Goal: Check status: Check status

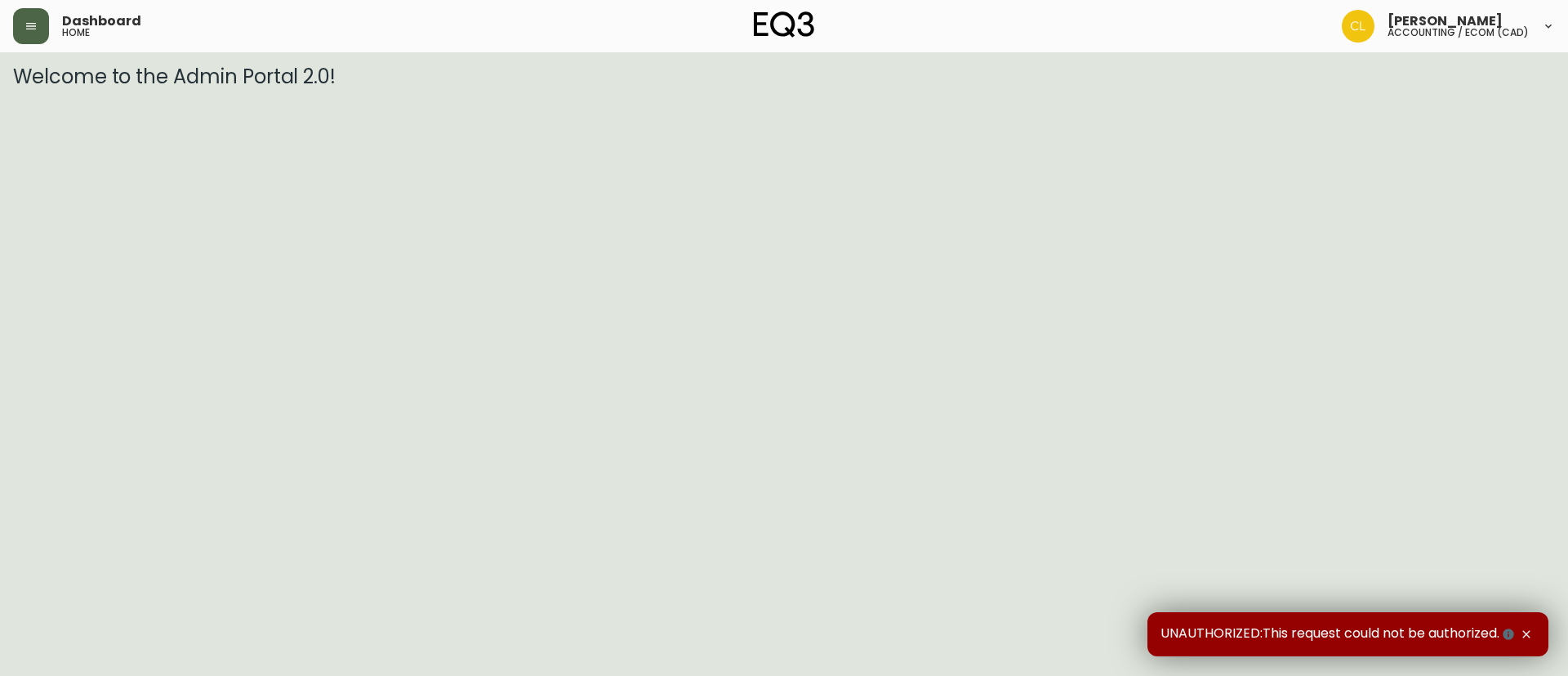
click at [28, 24] on icon "button" at bounding box center [31, 26] width 13 height 13
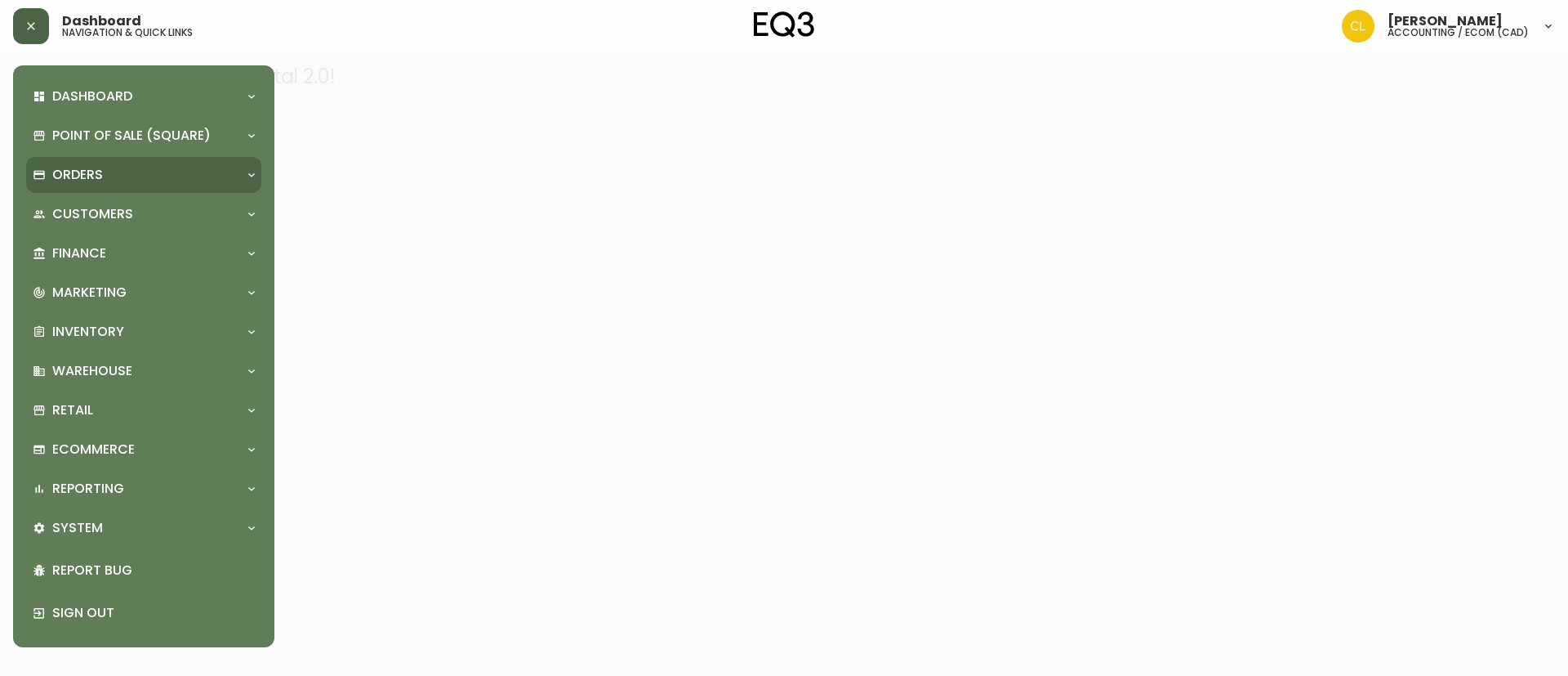
click at [72, 163] on div "Orders" at bounding box center [143, 175] width 235 height 36
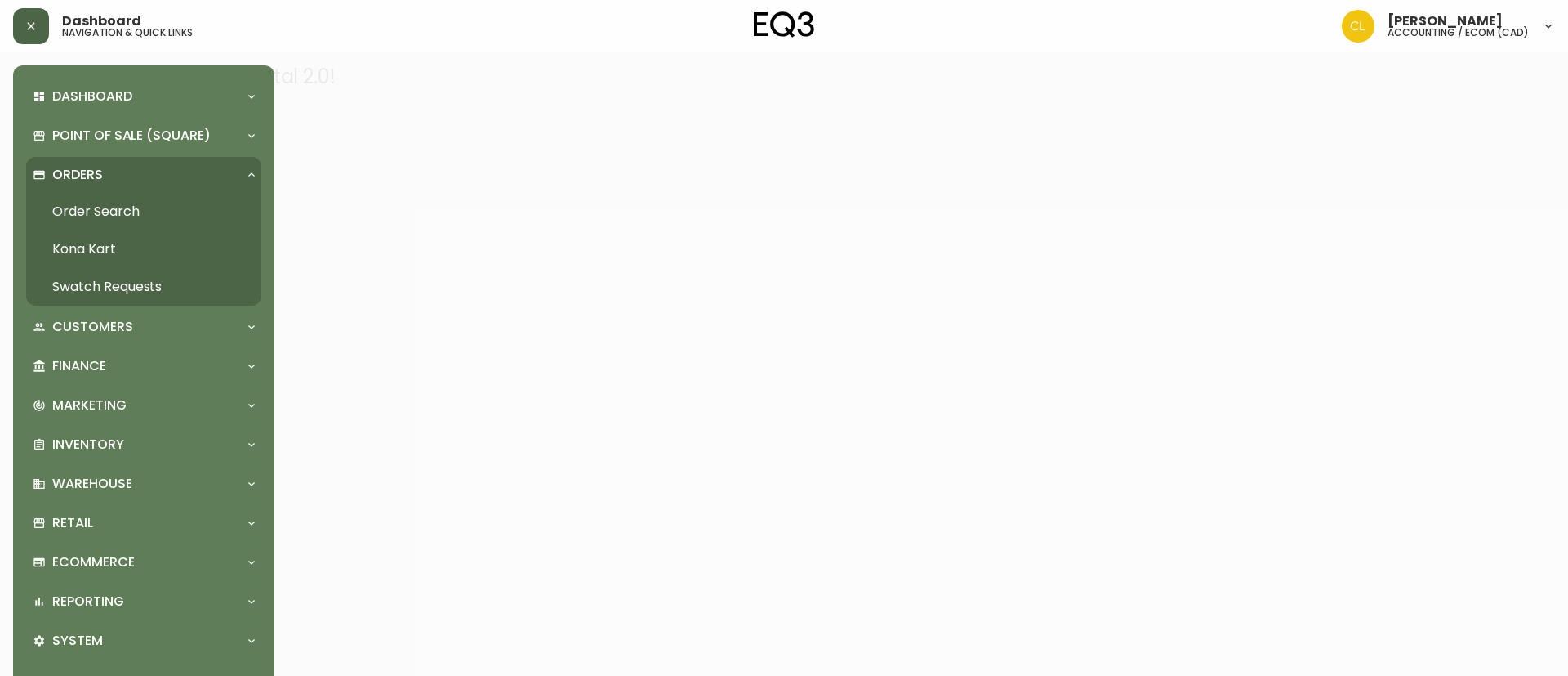
click at [97, 211] on link "Order Search" at bounding box center [143, 212] width 235 height 37
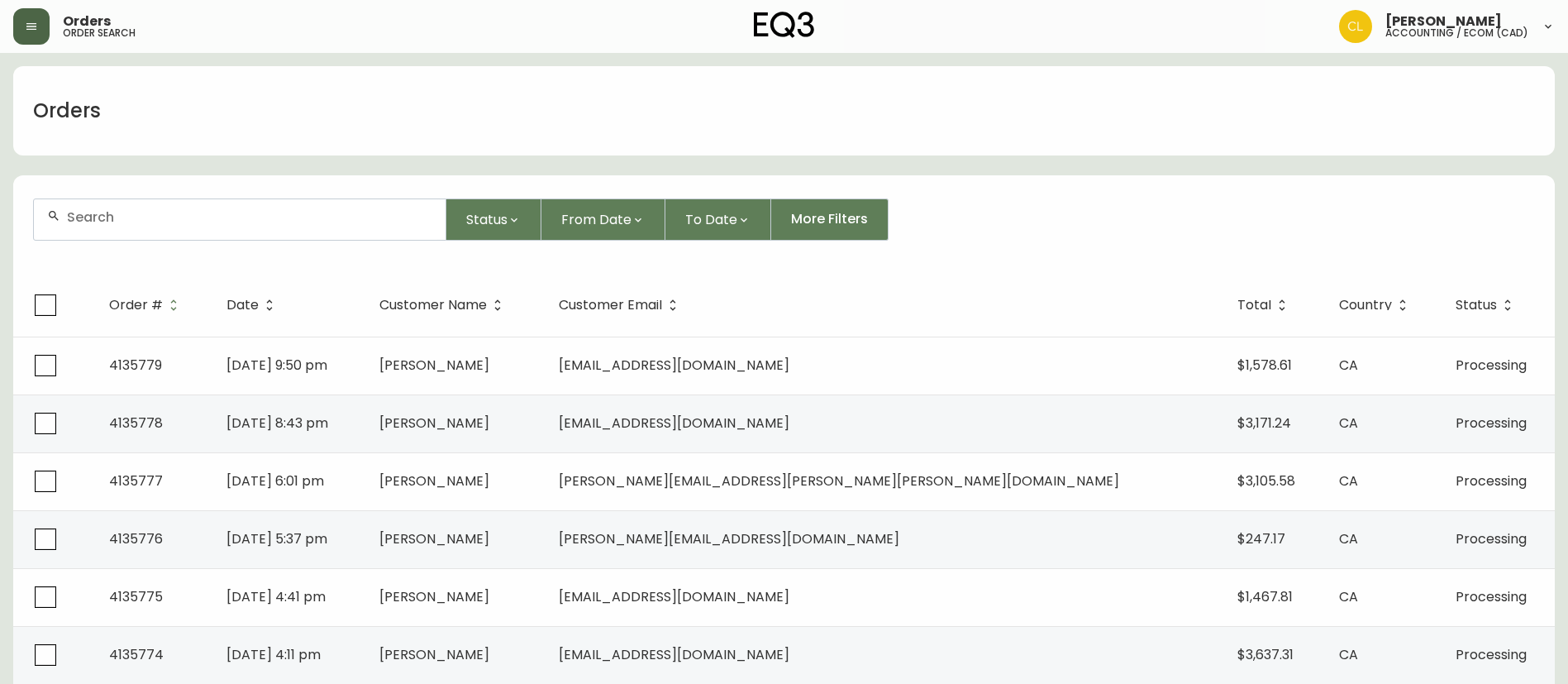
click at [237, 233] on div at bounding box center [240, 219] width 411 height 40
paste input "884937254138"
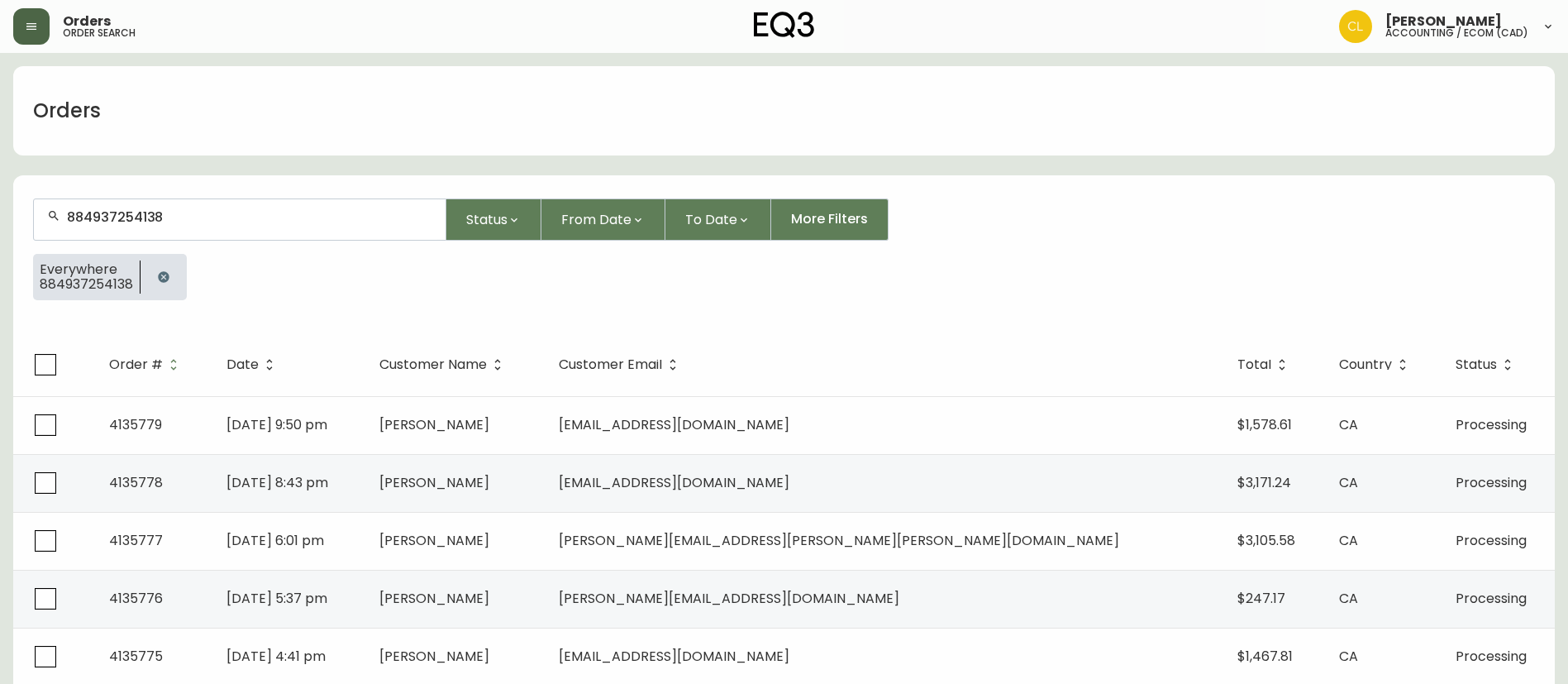
type input "884937254138"
